Goal: Navigation & Orientation: Find specific page/section

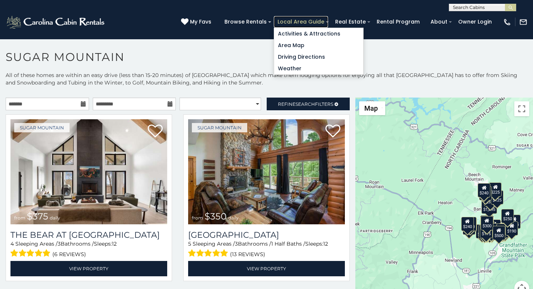
click at [320, 18] on link "Local Area Guide" at bounding box center [301, 22] width 54 height 12
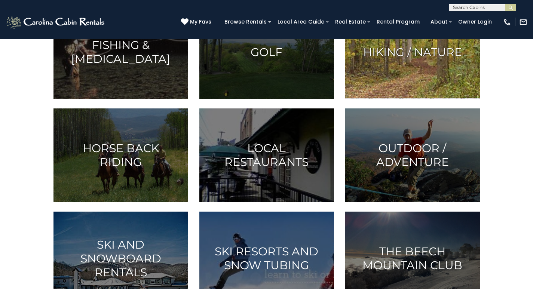
scroll to position [250, 0]
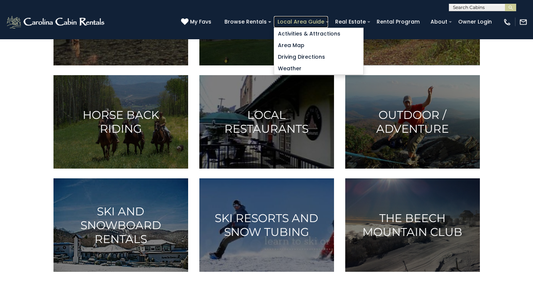
click at [315, 18] on link "Local Area Guide" at bounding box center [301, 22] width 54 height 12
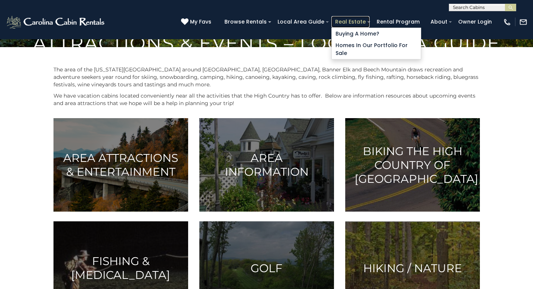
click at [365, 18] on link "Real Estate" at bounding box center [351, 22] width 38 height 12
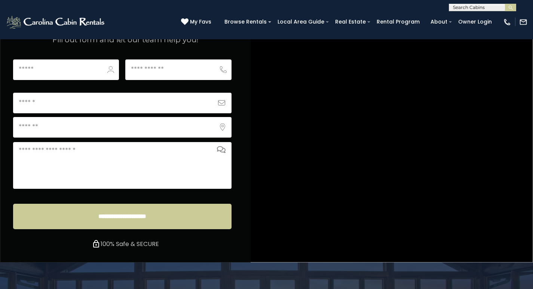
scroll to position [2876, 0]
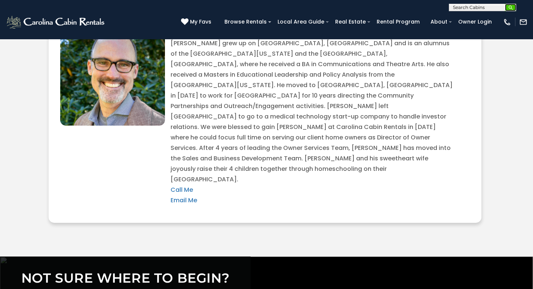
click at [509, 8] on img "submit" at bounding box center [511, 8] width 6 height 6
